Goal: Transaction & Acquisition: Purchase product/service

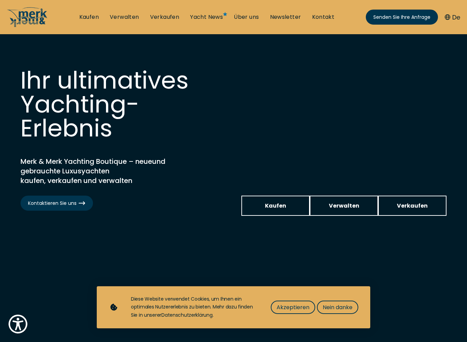
click at [345, 278] on font "Nein danke" at bounding box center [338, 307] width 30 height 8
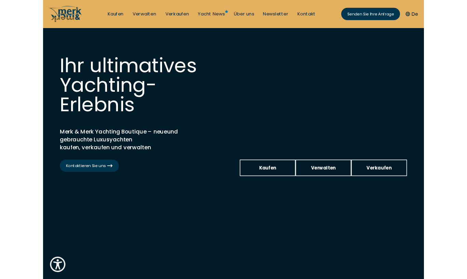
scroll to position [29, 0]
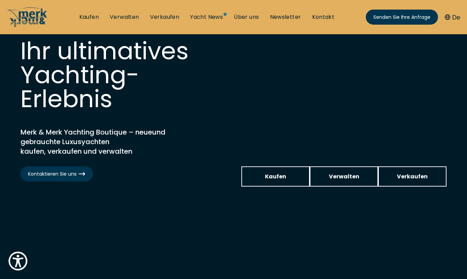
click at [436, 242] on video at bounding box center [233, 130] width 467 height 251
click at [409, 239] on video at bounding box center [233, 130] width 467 height 251
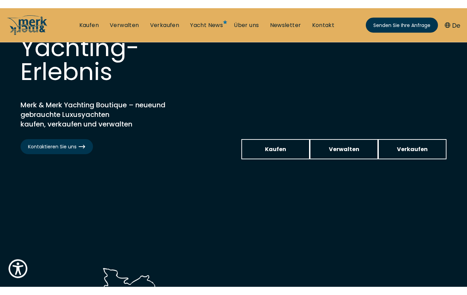
scroll to position [0, 0]
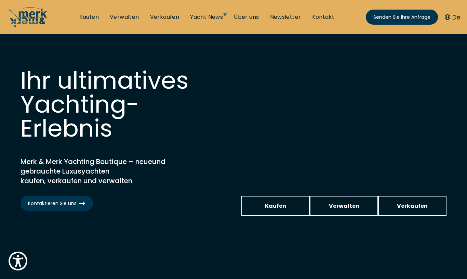
click at [91, 14] on font "Kaufen" at bounding box center [88, 17] width 19 height 8
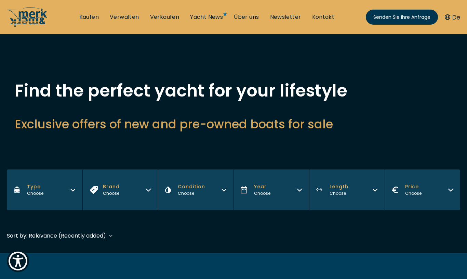
click at [277, 200] on button "Year Choose" at bounding box center [272, 189] width 76 height 41
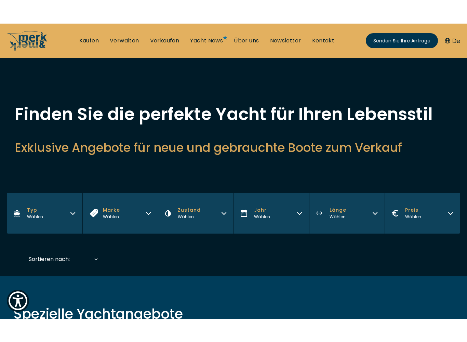
scroll to position [56, 0]
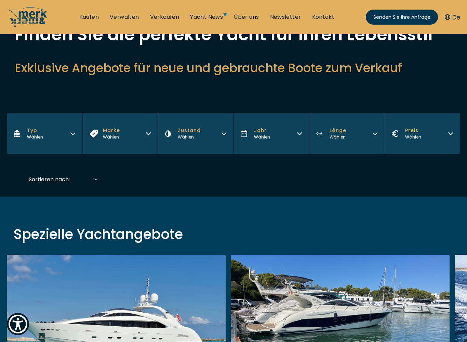
click at [407, 223] on div "Spezielle Yachtangebote ISA 120 Gebraucht • 2008 • 36,45 m EUR 3.850.000 Mehrwe…" at bounding box center [233, 339] width 467 height 285
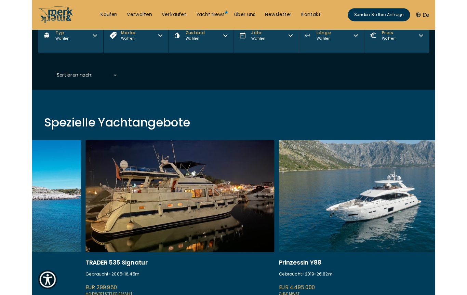
scroll to position [0, 0]
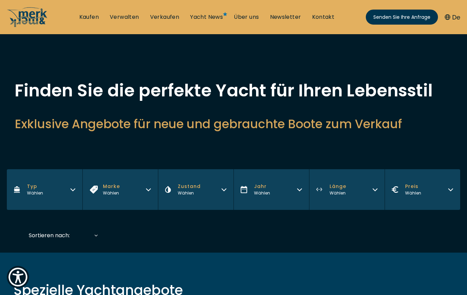
click at [443, 188] on button "Preis Wählen" at bounding box center [423, 189] width 76 height 41
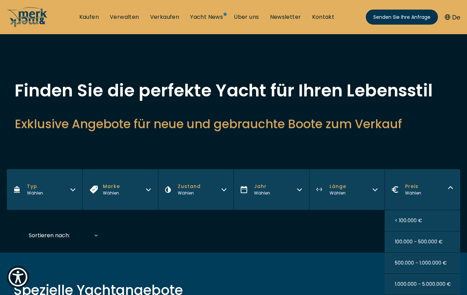
click at [436, 140] on div "Finden Sie die perfekte Yacht für Ihren Lebensstil Exklusive Angebote für neue …" at bounding box center [233, 115] width 467 height 67
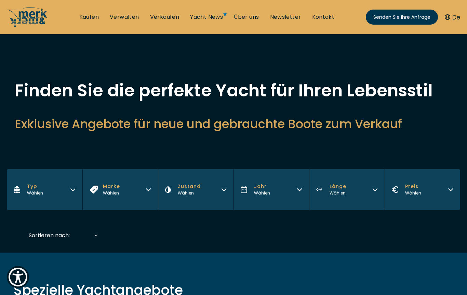
click at [345, 191] on font "Wählen" at bounding box center [338, 193] width 16 height 6
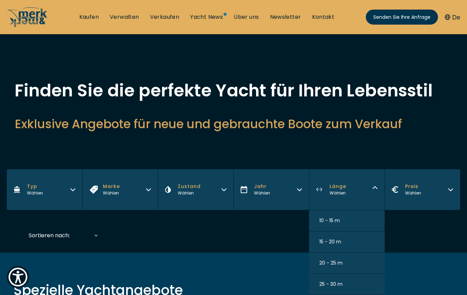
click at [445, 128] on h2 "Exklusive Angebote für neue und gebrauchte Boote zum Verkauf" at bounding box center [234, 124] width 438 height 17
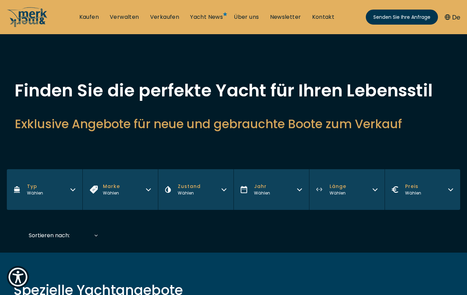
click at [54, 199] on button "Typ Wählen" at bounding box center [45, 189] width 76 height 41
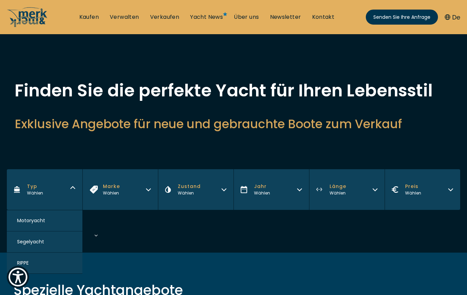
click at [51, 226] on button "Motoryacht" at bounding box center [45, 220] width 76 height 21
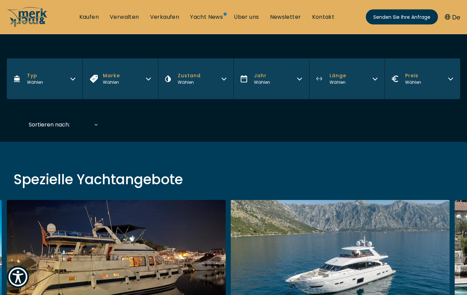
scroll to position [169, 0]
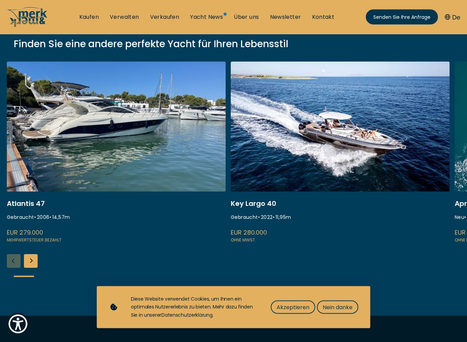
scroll to position [109, 0]
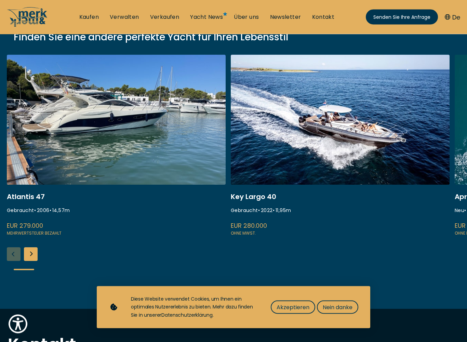
click at [300, 278] on font "Akzeptieren" at bounding box center [293, 307] width 33 height 8
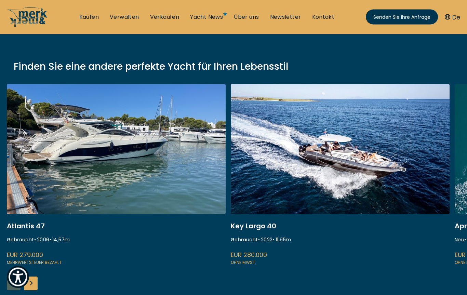
scroll to position [72, 0]
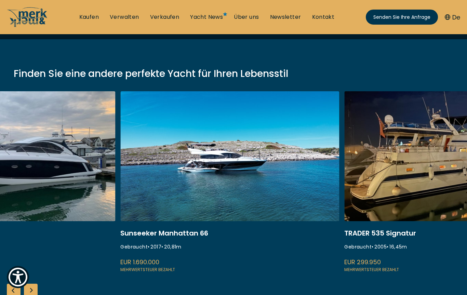
click at [442, 168] on link at bounding box center [453, 182] width 219 height 182
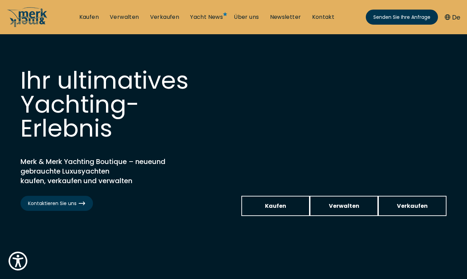
click at [89, 17] on font "Kaufen" at bounding box center [88, 17] width 19 height 8
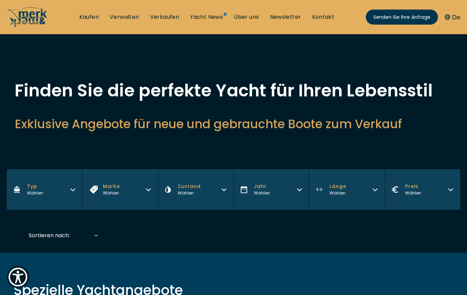
click at [53, 194] on button "Typ Wählen" at bounding box center [45, 189] width 76 height 41
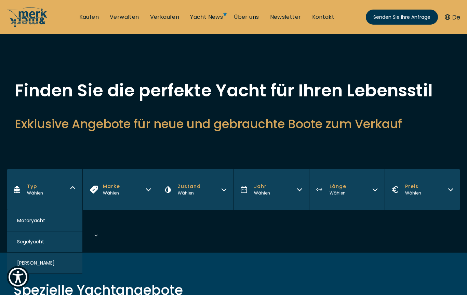
click at [52, 222] on button "Motoryacht" at bounding box center [45, 220] width 76 height 21
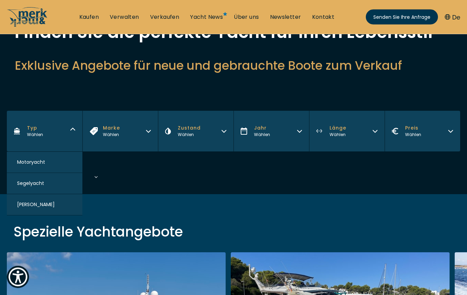
scroll to position [169, 0]
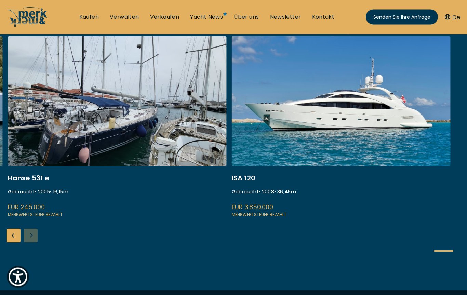
scroll to position [144, 0]
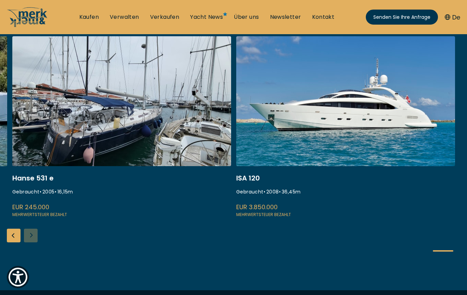
click at [216, 16] on font "Yacht News" at bounding box center [206, 17] width 33 height 8
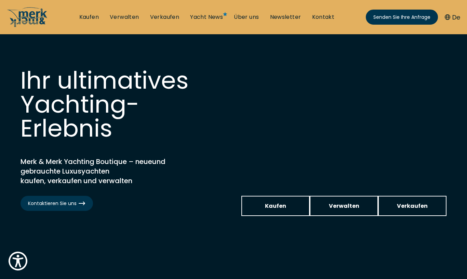
click at [287, 206] on link "Kaufen" at bounding box center [275, 206] width 68 height 20
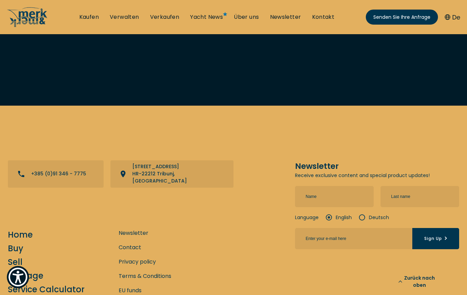
scroll to position [5104, 0]
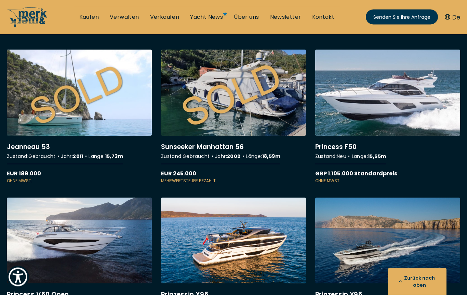
click at [378, 184] on link "Weitere Details zur Princess F50" at bounding box center [387, 117] width 145 height 134
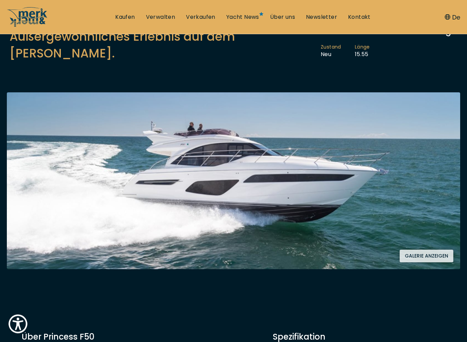
scroll to position [112, 0]
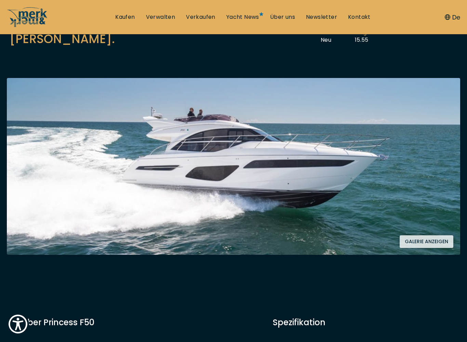
click at [432, 238] on font "Galerie anzeigen" at bounding box center [426, 241] width 43 height 7
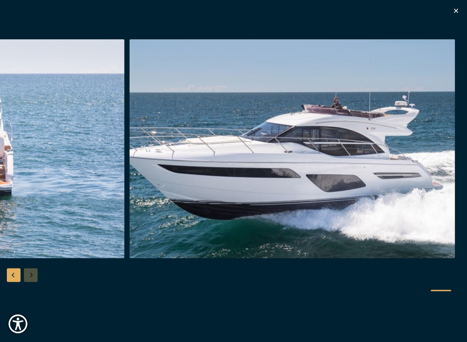
scroll to position [238, 0]
click at [32, 278] on div at bounding box center [233, 170] width 467 height 263
click at [30, 278] on div at bounding box center [233, 170] width 467 height 263
click at [460, 8] on icon "button" at bounding box center [456, 11] width 8 height 8
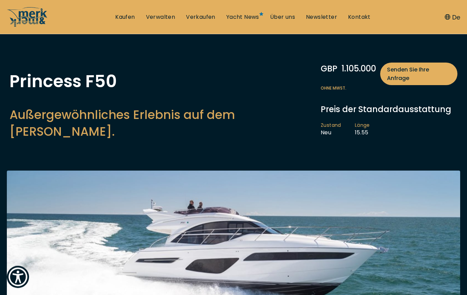
scroll to position [0, 0]
